Goal: Task Accomplishment & Management: Manage account settings

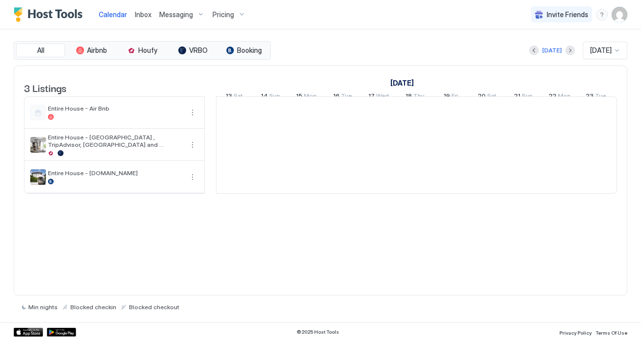
scroll to position [0, 543]
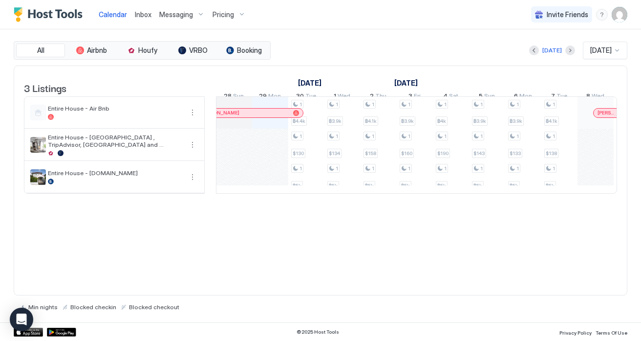
click at [370, 255] on div "3 Listings [DATE] [DATE] [DATE] 13 Sat 14 Sun 15 Mon 16 Tue 17 Wed 18 Thu 19 Fr…" at bounding box center [321, 180] width 614 height 230
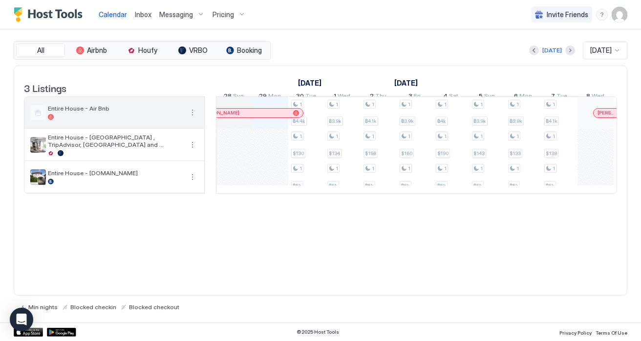
click at [128, 120] on div at bounding box center [115, 117] width 135 height 6
click at [191, 118] on button "More options" at bounding box center [193, 113] width 12 height 12
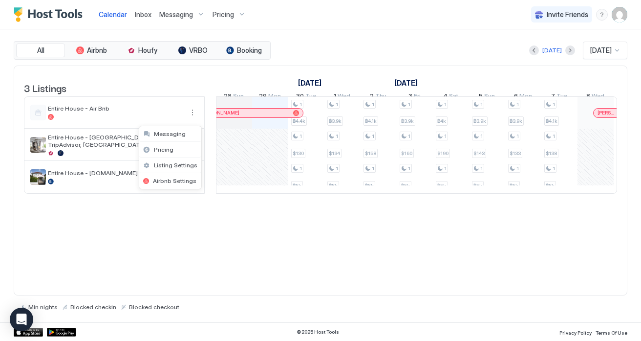
click at [282, 253] on div at bounding box center [320, 170] width 641 height 341
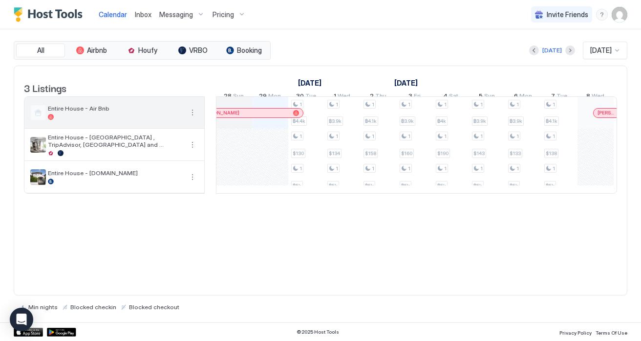
click at [103, 112] on span "Entire House - Air Bnb" at bounding box center [115, 108] width 135 height 7
click at [194, 118] on button "More options" at bounding box center [193, 113] width 12 height 12
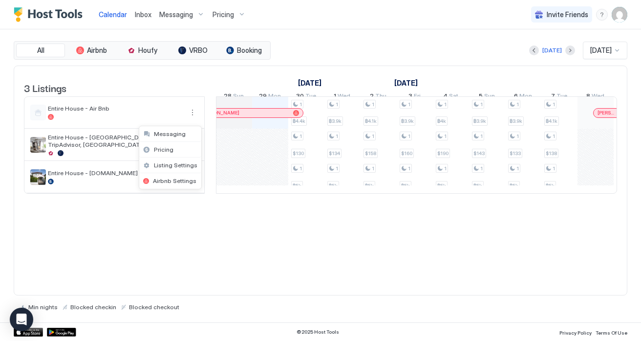
click at [624, 15] on div at bounding box center [320, 170] width 641 height 341
click at [619, 15] on img "User profile" at bounding box center [620, 15] width 16 height 16
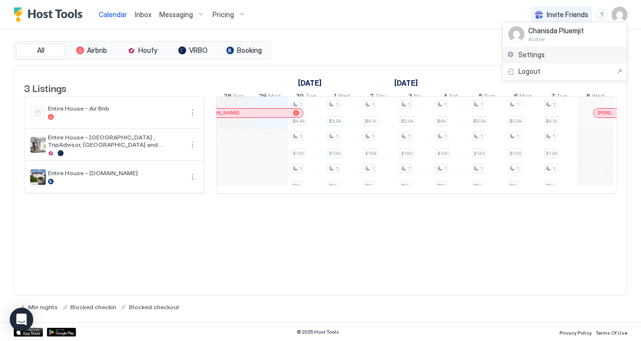
click at [543, 52] on span "Settings" at bounding box center [531, 54] width 26 height 9
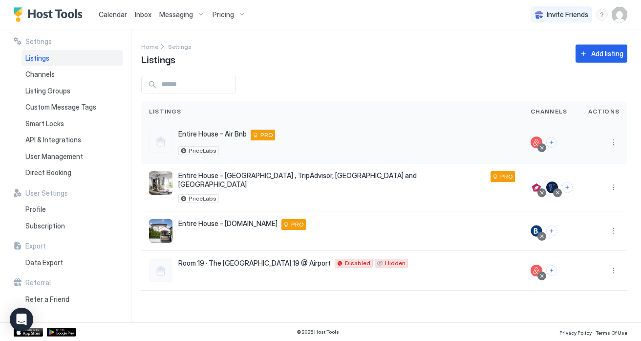
click at [379, 145] on div "Entire House - Air Bnb 10/190 Chalong Krung 22 The Golden House, Khet Lat Kraba…" at bounding box center [332, 141] width 366 height 25
click at [615, 142] on button "More options" at bounding box center [614, 142] width 12 height 12
click at [615, 142] on div at bounding box center [320, 170] width 641 height 341
click at [615, 142] on button "More options" at bounding box center [614, 142] width 12 height 12
click at [600, 190] on span "Listing Settings" at bounding box center [591, 187] width 43 height 7
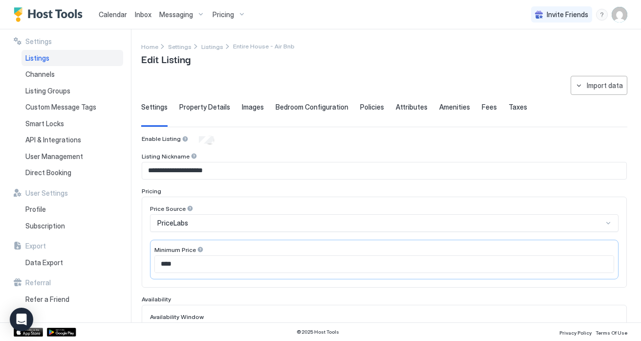
scroll to position [6, 0]
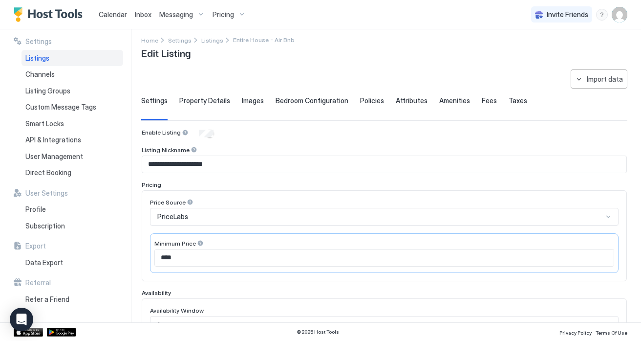
click at [203, 107] on div "Property Details" at bounding box center [204, 108] width 51 height 24
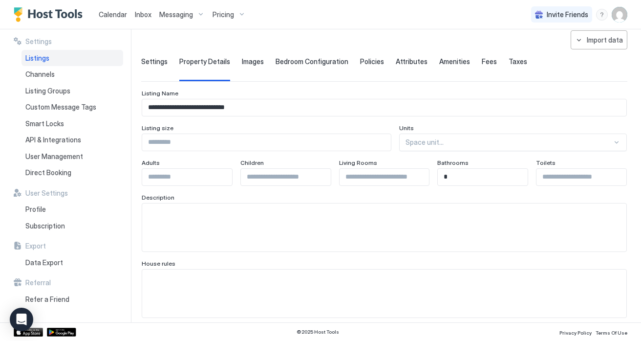
scroll to position [51, 0]
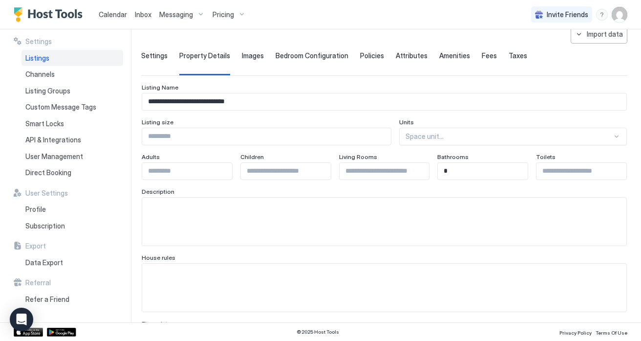
click at [164, 56] on span "Settings" at bounding box center [154, 55] width 26 height 9
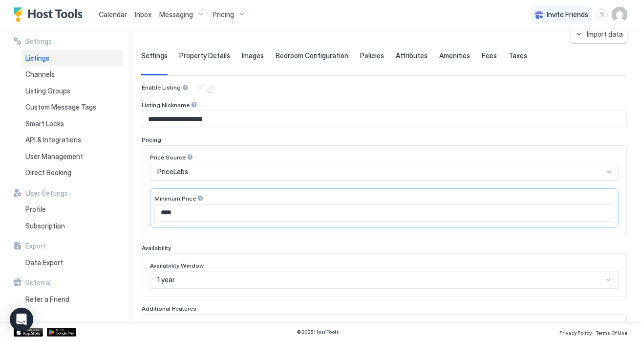
scroll to position [0, 0]
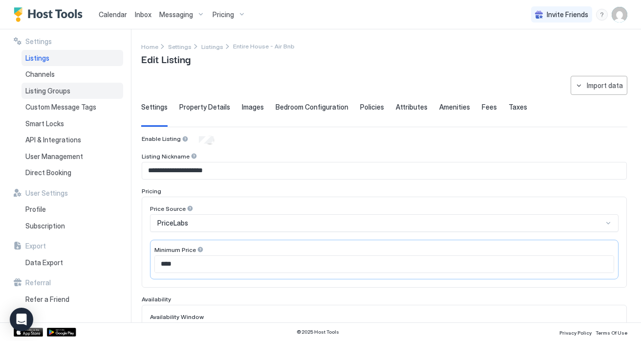
click at [67, 91] on span "Listing Groups" at bounding box center [47, 90] width 45 height 9
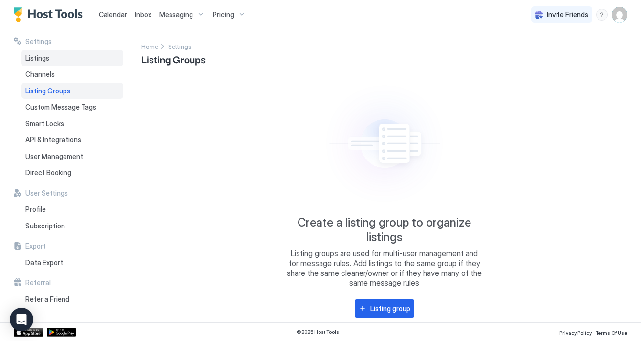
click at [54, 59] on div "Listings" at bounding box center [72, 58] width 102 height 17
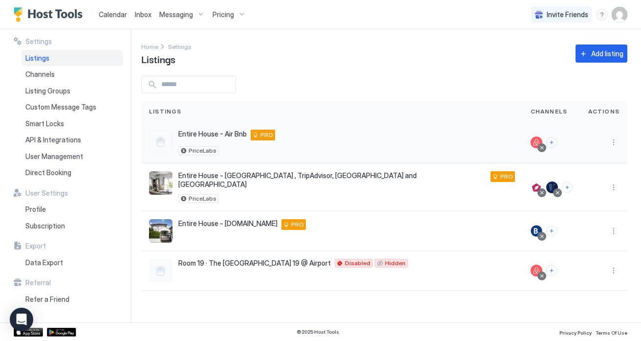
click at [353, 133] on div "Entire House - Air Bnb 10/190 Chalong Krung 22 The Golden House, Khet Lat Kraba…" at bounding box center [332, 141] width 366 height 25
click at [611, 140] on button "More options" at bounding box center [614, 142] width 12 height 12
click at [592, 223] on div "Airbnb Settings" at bounding box center [588, 219] width 67 height 16
click at [606, 50] on div "Add listing" at bounding box center [607, 53] width 32 height 10
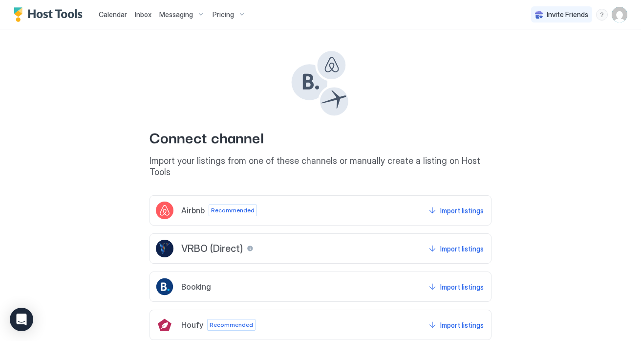
scroll to position [46, 0]
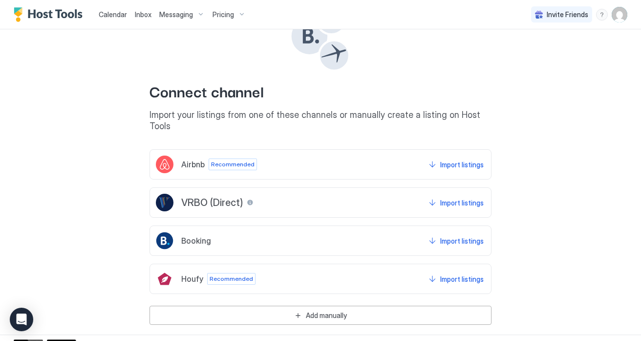
click at [348, 149] on div "Airbnb Recommended Import listings" at bounding box center [321, 164] width 342 height 30
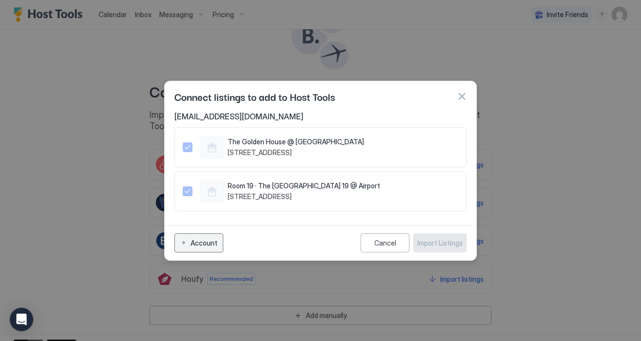
click at [199, 248] on div "Account" at bounding box center [204, 242] width 27 height 10
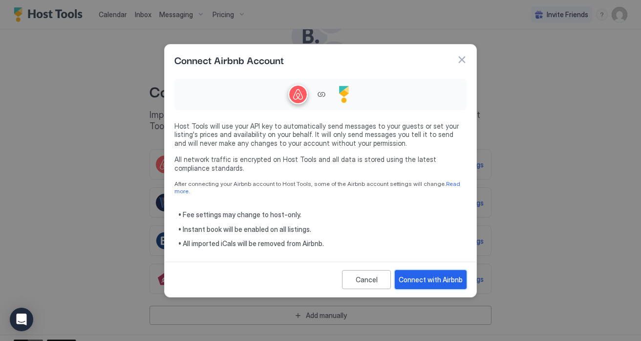
click at [427, 283] on button "Connect with Airbnb" at bounding box center [431, 279] width 72 height 19
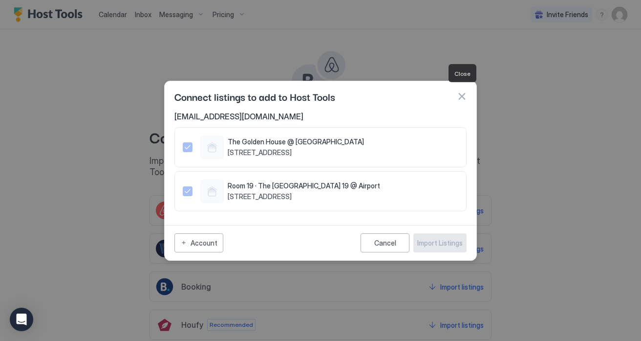
click at [463, 91] on button "button" at bounding box center [462, 96] width 10 height 10
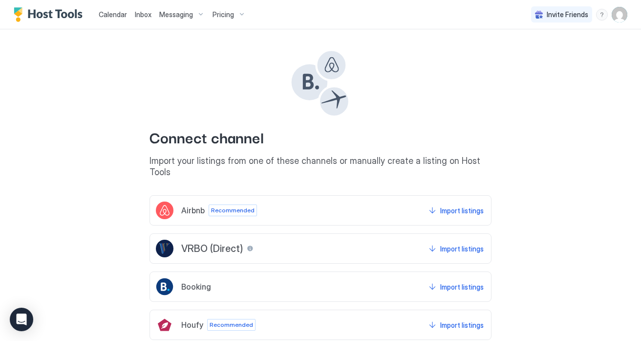
scroll to position [46, 0]
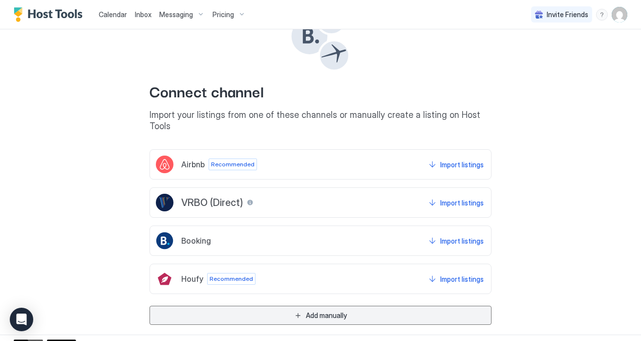
click at [311, 310] on div "Add manually" at bounding box center [326, 315] width 41 height 10
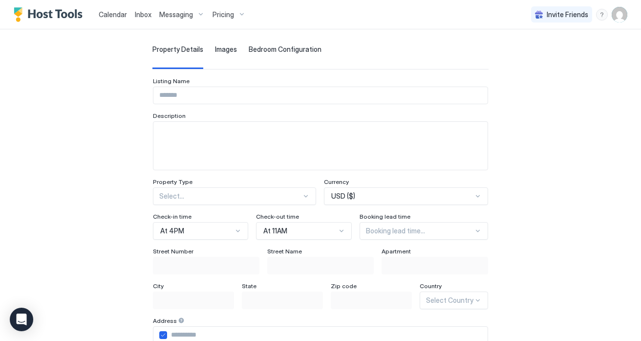
scroll to position [0, 0]
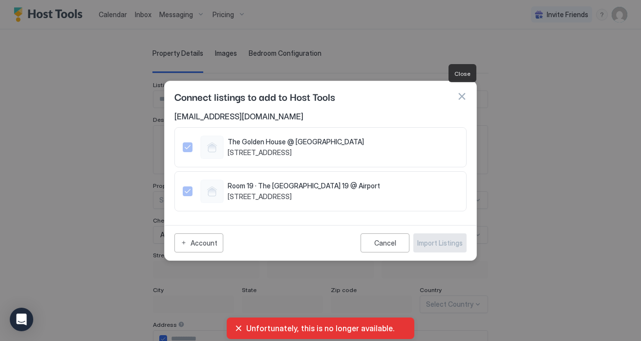
click at [463, 91] on button "button" at bounding box center [462, 96] width 10 height 10
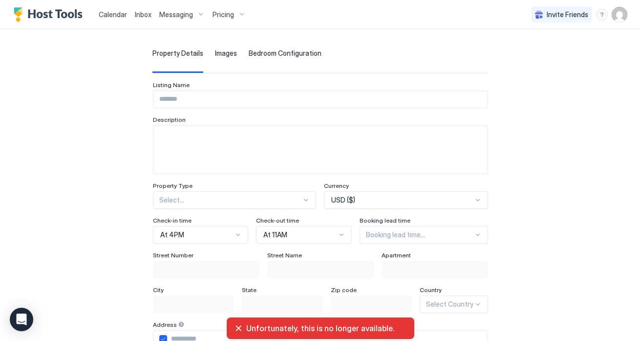
scroll to position [153, 0]
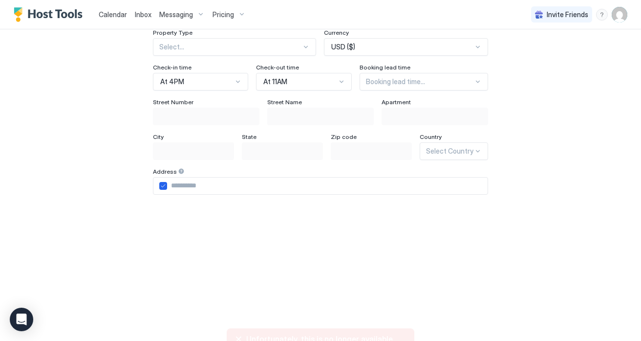
click at [66, 21] on img "Host Tools Logo" at bounding box center [50, 14] width 73 height 15
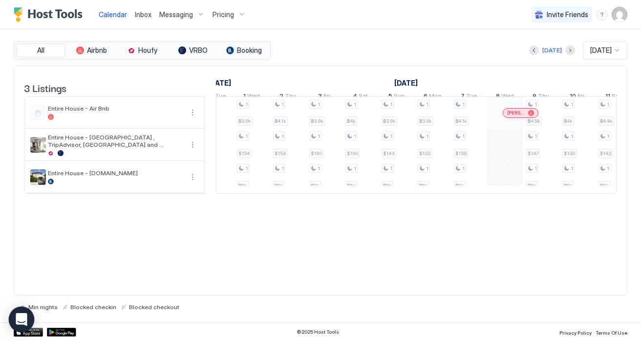
click at [16, 315] on icon "Open Intercom Messenger" at bounding box center [21, 319] width 13 height 13
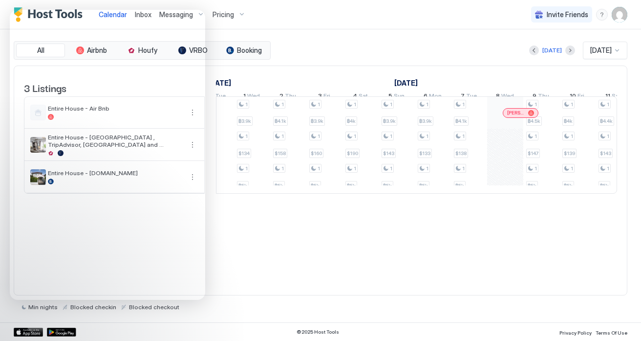
click at [273, 272] on div "3 Listings [DATE] [DATE] [DATE] 13 Sat 14 Sun 15 Mon 16 Tue 17 Wed 18 Thu 19 Fr…" at bounding box center [321, 180] width 614 height 230
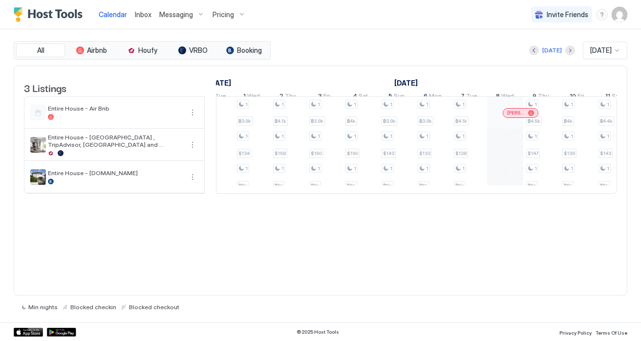
click at [386, 253] on div "3 Listings [DATE] [DATE] [DATE] 13 Sat 14 Sun 15 Mon 16 Tue 17 Wed 18 Thu 19 Fr…" at bounding box center [321, 180] width 614 height 230
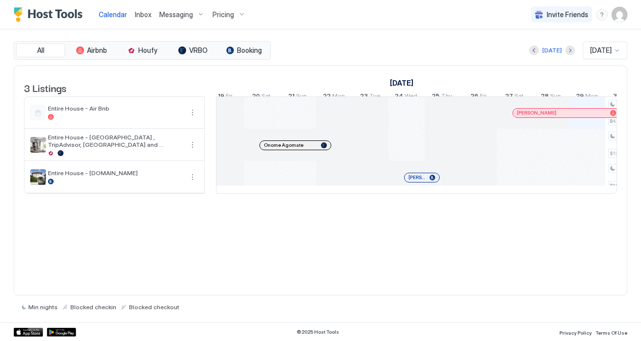
scroll to position [0, 132]
